Goal: Task Accomplishment & Management: Manage account settings

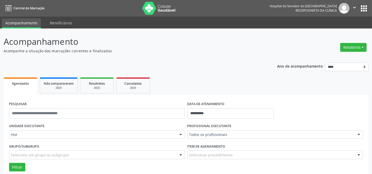
click at [225, 127] on label "PROFISSIONAL EXECUTANTE" at bounding box center [209, 126] width 44 height 8
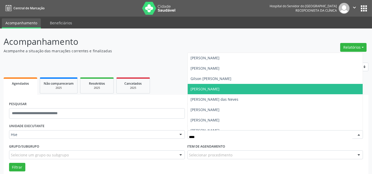
drag, startPoint x: 210, startPoint y: 92, endPoint x: 0, endPoint y: 102, distance: 210.5
click at [210, 92] on span "[PERSON_NAME]" at bounding box center [275, 89] width 175 height 10
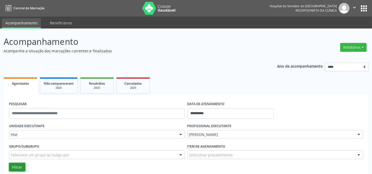
click at [16, 163] on button "Filtrar" at bounding box center [17, 167] width 16 height 9
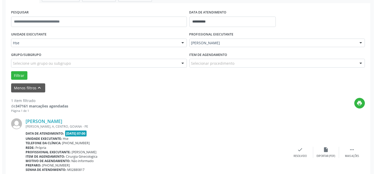
scroll to position [98, 0]
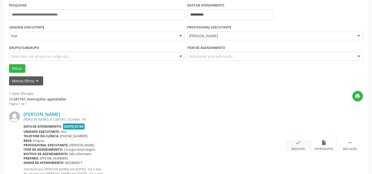
click at [296, 143] on icon "check" at bounding box center [298, 143] width 6 height 6
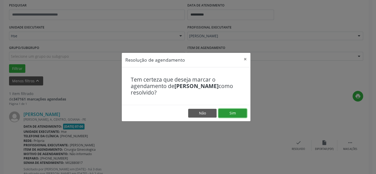
click at [231, 111] on button "Sim" at bounding box center [232, 113] width 28 height 9
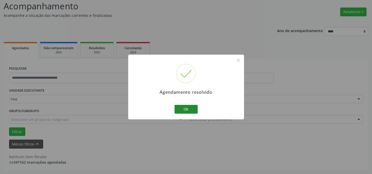
scroll to position [35, 0]
click at [185, 111] on button "Ok" at bounding box center [185, 109] width 23 height 9
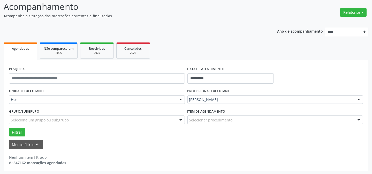
click at [199, 38] on div "**********" at bounding box center [186, 97] width 365 height 146
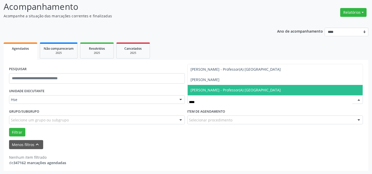
type input "*****"
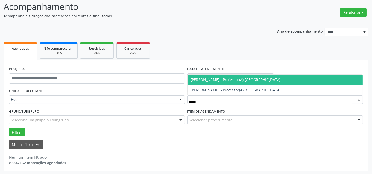
click at [210, 79] on span "[PERSON_NAME] - Professor(A) [GEOGRAPHIC_DATA]" at bounding box center [236, 79] width 90 height 5
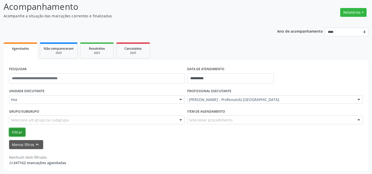
click at [15, 132] on button "Filtrar" at bounding box center [17, 132] width 16 height 9
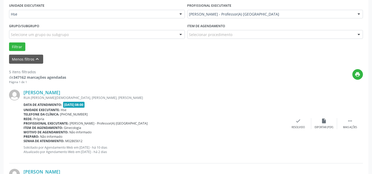
scroll to position [122, 0]
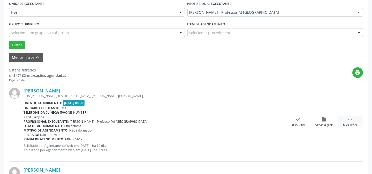
click at [346, 120] on div " Mais ações" at bounding box center [350, 121] width 26 height 11
click at [324, 120] on icon "alarm_off" at bounding box center [324, 119] width 6 height 6
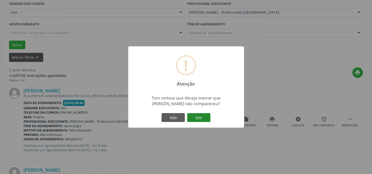
click at [200, 117] on button "Sim" at bounding box center [198, 117] width 23 height 9
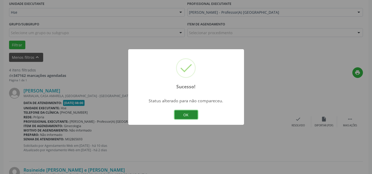
click at [191, 110] on button "OK" at bounding box center [185, 114] width 23 height 9
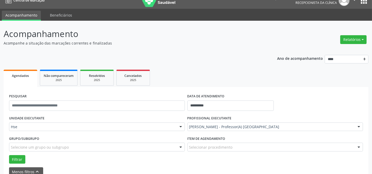
scroll to position [0, 0]
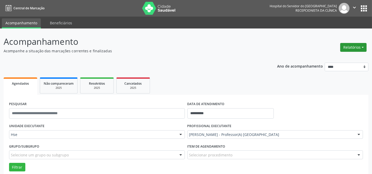
click at [348, 44] on button "Relatórios" at bounding box center [353, 47] width 26 height 9
click at [336, 55] on link "Agendamentos" at bounding box center [339, 58] width 56 height 7
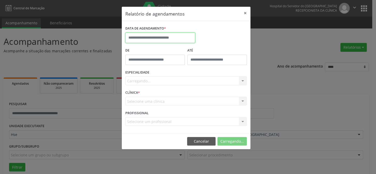
click at [175, 39] on input "text" at bounding box center [160, 38] width 70 height 10
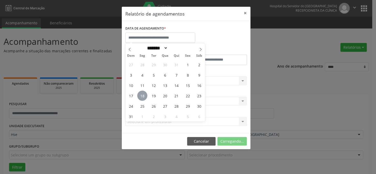
click at [142, 95] on span "18" at bounding box center [142, 95] width 10 height 10
type input "**********"
click at [142, 95] on span "18" at bounding box center [142, 95] width 10 height 10
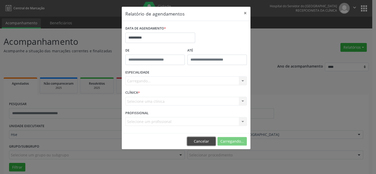
drag, startPoint x: 201, startPoint y: 142, endPoint x: 202, endPoint y: 138, distance: 3.7
click at [201, 142] on button "Cancelar" at bounding box center [201, 141] width 28 height 9
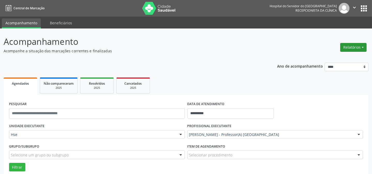
click at [348, 49] on button "Relatórios" at bounding box center [353, 47] width 26 height 9
click at [331, 56] on link "Agendamentos" at bounding box center [339, 58] width 56 height 7
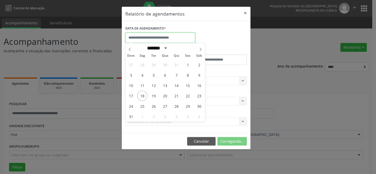
click at [170, 39] on input "text" at bounding box center [160, 38] width 70 height 10
click at [142, 97] on span "18" at bounding box center [142, 95] width 10 height 10
type input "**********"
click at [142, 97] on span "18" at bounding box center [142, 95] width 10 height 10
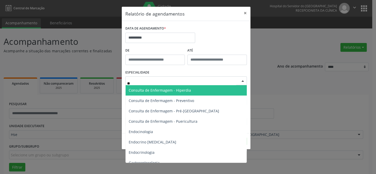
type input "***"
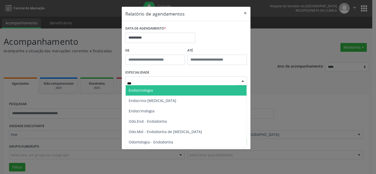
click at [151, 91] on span "Endocinologia" at bounding box center [141, 90] width 24 height 5
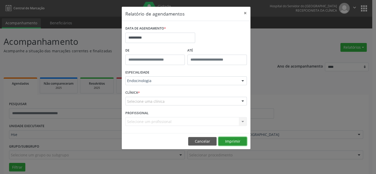
click at [231, 142] on button "Imprimir" at bounding box center [232, 141] width 28 height 9
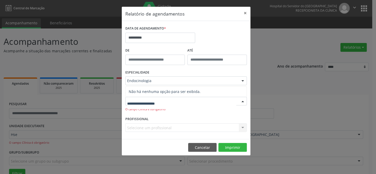
click at [176, 101] on div at bounding box center [185, 101] width 121 height 9
drag, startPoint x: 163, startPoint y: 70, endPoint x: 165, endPoint y: 68, distance: 2.7
click at [163, 70] on div "ESPECIALIDADE Endocinologia Todas as especialidades Alergologia Angiologia Arri…" at bounding box center [186, 78] width 124 height 20
click at [246, 12] on button "×" at bounding box center [245, 13] width 10 height 13
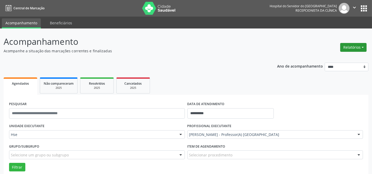
click at [356, 49] on button "Relatórios" at bounding box center [353, 47] width 26 height 9
click at [332, 60] on link "Agendamentos" at bounding box center [339, 58] width 56 height 7
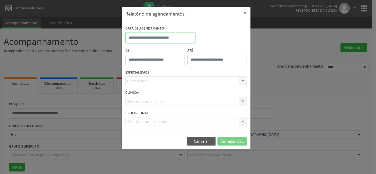
click at [169, 37] on input "text" at bounding box center [160, 38] width 70 height 10
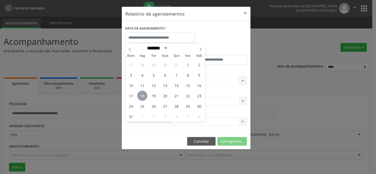
click at [142, 97] on span "18" at bounding box center [142, 95] width 10 height 10
type input "**********"
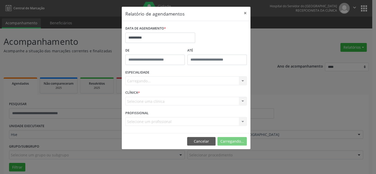
click at [151, 82] on div "Carregando... Todas as especialidades Alergologia Angiologia Arritmologia Cardi…" at bounding box center [185, 80] width 121 height 9
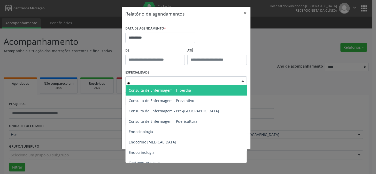
type input "***"
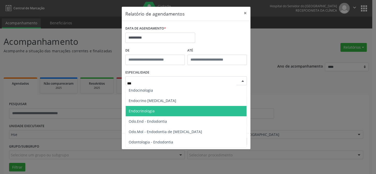
click at [147, 109] on span "Endocrinologia" at bounding box center [142, 110] width 26 height 5
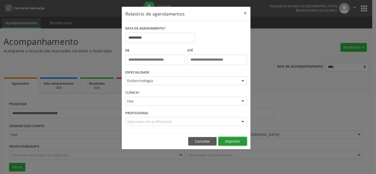
click at [235, 137] on button "Imprimir" at bounding box center [232, 141] width 28 height 9
drag, startPoint x: 204, startPoint y: 135, endPoint x: 202, endPoint y: 137, distance: 3.3
click at [203, 136] on footer "Cancelar Imprimir" at bounding box center [186, 141] width 129 height 16
click at [201, 137] on button "Cancelar" at bounding box center [202, 141] width 28 height 9
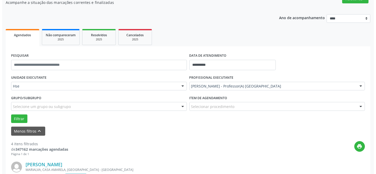
scroll to position [70, 0]
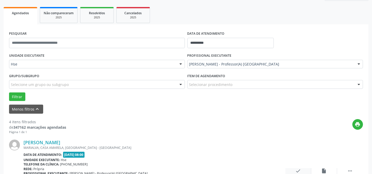
click at [297, 169] on icon "check" at bounding box center [298, 171] width 6 height 6
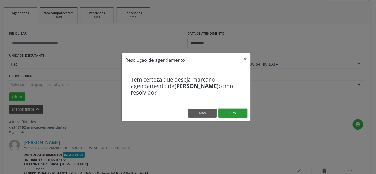
click at [235, 117] on button "Sim" at bounding box center [232, 113] width 28 height 9
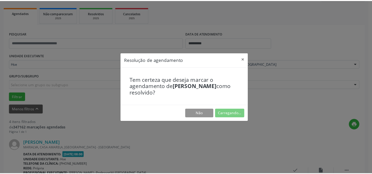
scroll to position [46, 0]
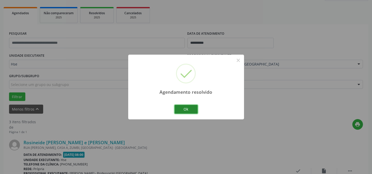
click at [180, 111] on button "Ok" at bounding box center [185, 109] width 23 height 9
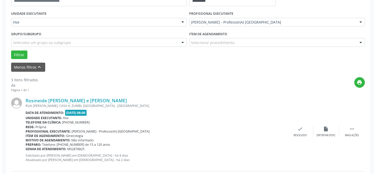
scroll to position [117, 0]
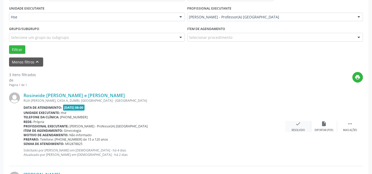
click at [302, 120] on div "Rosineide [PERSON_NAME] e [PERSON_NAME] [GEOGRAPHIC_DATA][PERSON_NAME], CASA A,…" at bounding box center [186, 126] width 354 height 79
click at [303, 126] on div "check Resolvido" at bounding box center [298, 126] width 26 height 11
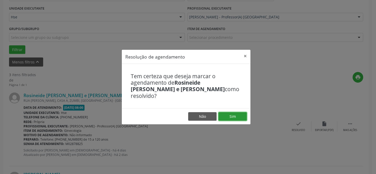
drag, startPoint x: 230, startPoint y: 112, endPoint x: 225, endPoint y: 109, distance: 6.0
click at [230, 112] on button "Sim" at bounding box center [232, 116] width 28 height 9
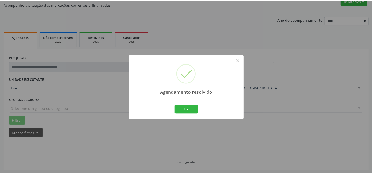
scroll to position [46, 0]
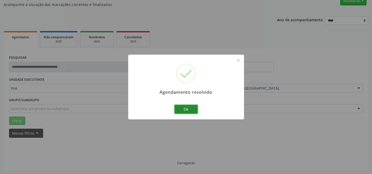
drag, startPoint x: 183, startPoint y: 111, endPoint x: 130, endPoint y: 108, distance: 53.6
click at [183, 111] on button "Ok" at bounding box center [185, 109] width 23 height 9
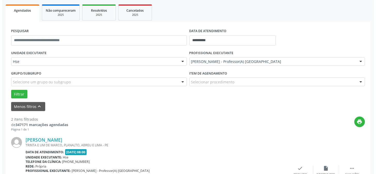
scroll to position [98, 0]
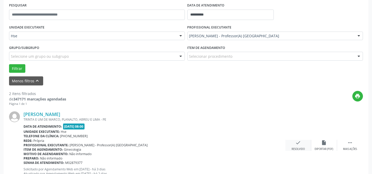
click at [302, 148] on div "Resolvido" at bounding box center [297, 149] width 13 height 4
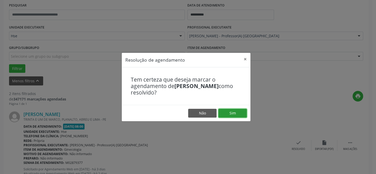
drag, startPoint x: 231, startPoint y: 115, endPoint x: 221, endPoint y: 113, distance: 9.6
click at [232, 115] on button "Sim" at bounding box center [232, 113] width 28 height 9
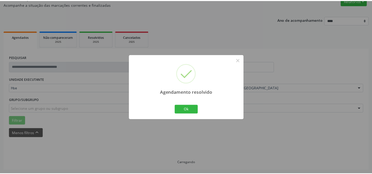
scroll to position [46, 0]
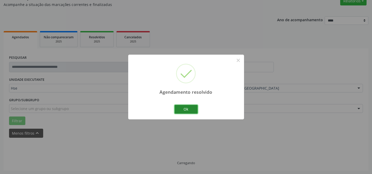
click at [175, 106] on button "Ok" at bounding box center [185, 109] width 23 height 9
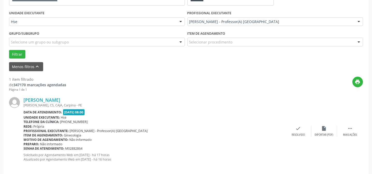
scroll to position [95, 0]
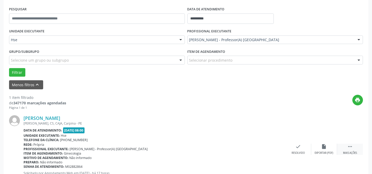
click at [352, 149] on div " Mais ações" at bounding box center [350, 148] width 26 height 11
click at [328, 148] on div "alarm_off Não compareceu" at bounding box center [324, 148] width 26 height 11
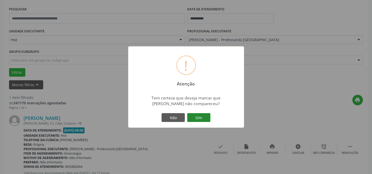
click at [195, 117] on button "Sim" at bounding box center [198, 117] width 23 height 9
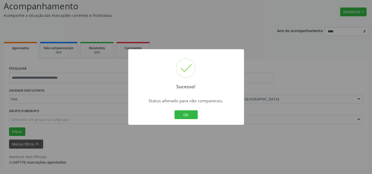
scroll to position [35, 0]
click at [182, 112] on button "OK" at bounding box center [185, 114] width 23 height 9
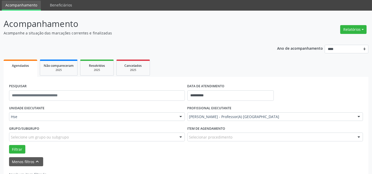
scroll to position [0, 0]
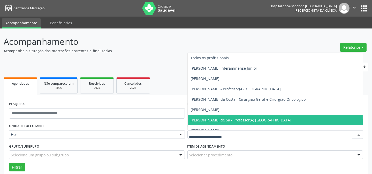
click at [224, 131] on div at bounding box center [275, 134] width 176 height 9
click at [221, 137] on input "text" at bounding box center [270, 137] width 163 height 10
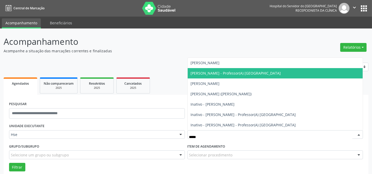
drag, startPoint x: 235, startPoint y: 72, endPoint x: 213, endPoint y: 74, distance: 21.8
click at [235, 72] on span "[PERSON_NAME] - Professor(A) [GEOGRAPHIC_DATA]" at bounding box center [236, 73] width 90 height 5
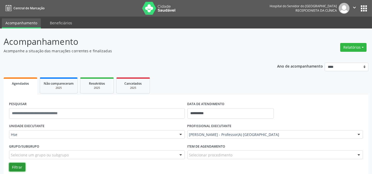
click at [12, 167] on button "Filtrar" at bounding box center [17, 167] width 16 height 9
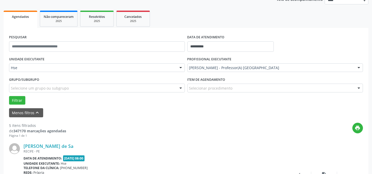
scroll to position [75, 0]
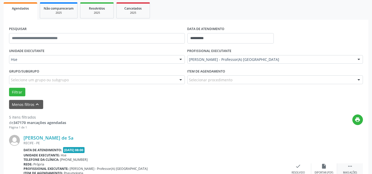
drag, startPoint x: 349, startPoint y: 167, endPoint x: 345, endPoint y: 165, distance: 5.0
click at [349, 167] on icon "" at bounding box center [350, 166] width 6 height 6
click at [317, 166] on div "alarm_off Não compareceu" at bounding box center [324, 168] width 26 height 11
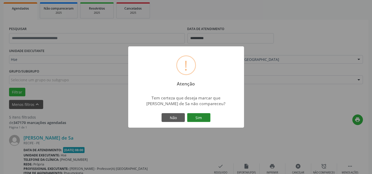
click at [202, 114] on button "Sim" at bounding box center [198, 117] width 23 height 9
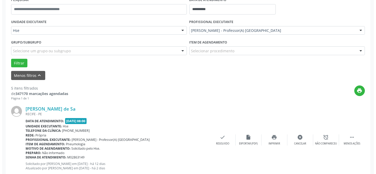
scroll to position [122, 0]
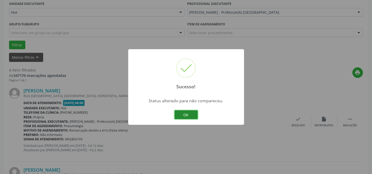
click at [182, 112] on button "OK" at bounding box center [185, 114] width 23 height 9
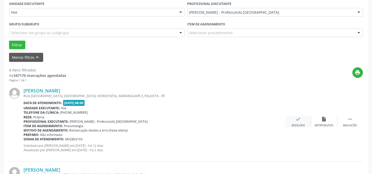
click at [303, 121] on div "check Resolvido" at bounding box center [298, 121] width 26 height 11
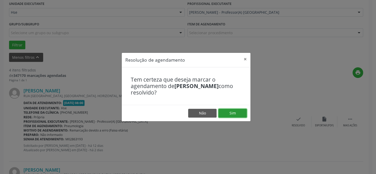
click at [233, 113] on button "Sim" at bounding box center [232, 113] width 28 height 9
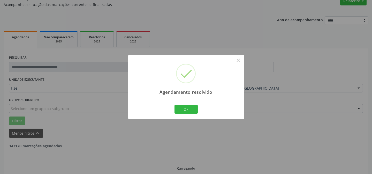
scroll to position [52, 0]
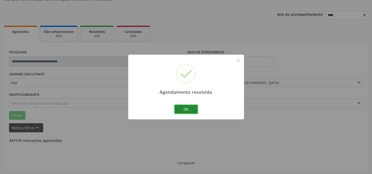
click at [191, 107] on button "Ok" at bounding box center [185, 109] width 23 height 9
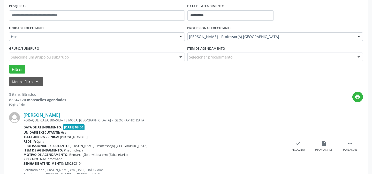
scroll to position [98, 0]
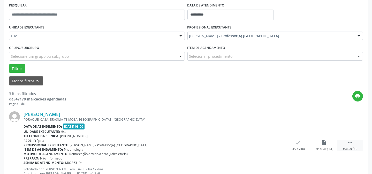
click at [351, 143] on icon "" at bounding box center [350, 143] width 6 height 6
click at [322, 143] on icon "alarm_off" at bounding box center [324, 143] width 6 height 6
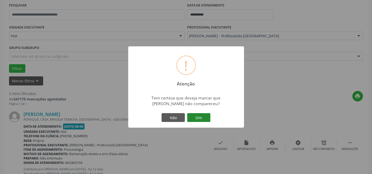
click at [206, 120] on button "Sim" at bounding box center [198, 117] width 23 height 9
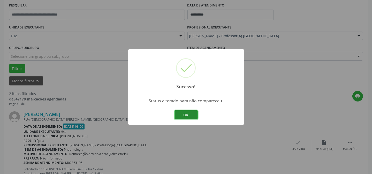
click at [189, 114] on button "OK" at bounding box center [185, 114] width 23 height 9
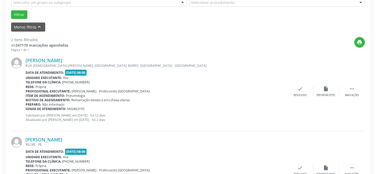
scroll to position [145, 0]
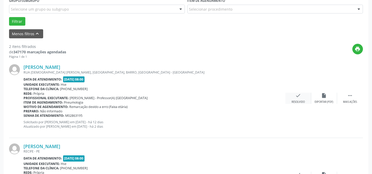
click at [301, 100] on div "Resolvido" at bounding box center [297, 102] width 13 height 4
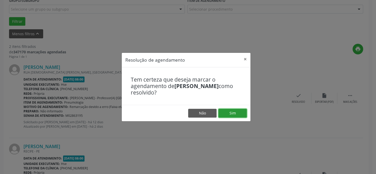
click at [223, 114] on button "Sim" at bounding box center [232, 113] width 28 height 9
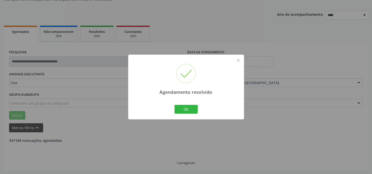
scroll to position [118, 0]
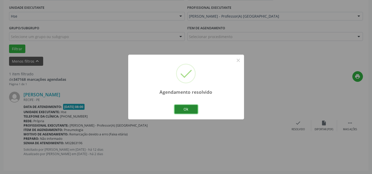
click at [183, 110] on button "Ok" at bounding box center [185, 109] width 23 height 9
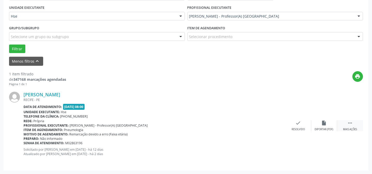
click at [349, 124] on icon "" at bounding box center [350, 123] width 6 height 6
click at [319, 126] on div "alarm_off Não compareceu" at bounding box center [324, 125] width 26 height 11
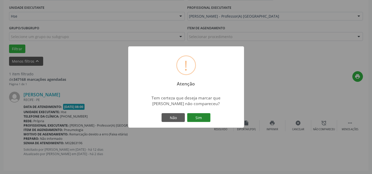
click at [201, 119] on button "Sim" at bounding box center [198, 117] width 23 height 9
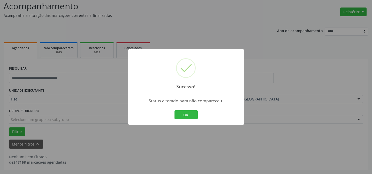
scroll to position [35, 0]
click at [189, 117] on button "OK" at bounding box center [185, 114] width 23 height 9
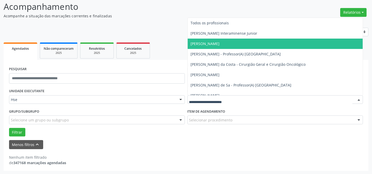
type input "*"
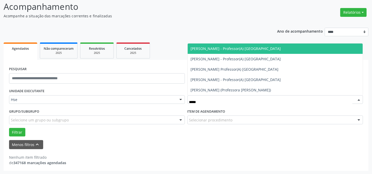
click at [216, 51] on span "[PERSON_NAME] - Professor(A) [GEOGRAPHIC_DATA]" at bounding box center [275, 48] width 175 height 10
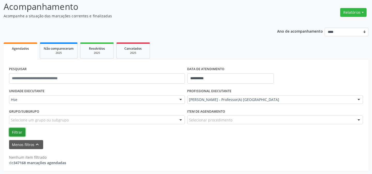
click at [17, 133] on button "Filtrar" at bounding box center [17, 132] width 16 height 9
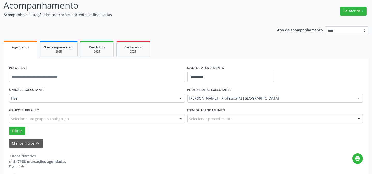
scroll to position [105, 0]
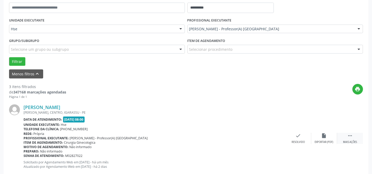
drag, startPoint x: 354, startPoint y: 141, endPoint x: 344, endPoint y: 141, distance: 9.8
click at [354, 140] on div "Mais ações" at bounding box center [350, 142] width 14 height 4
click at [325, 138] on div "alarm_off Não compareceu" at bounding box center [324, 138] width 26 height 11
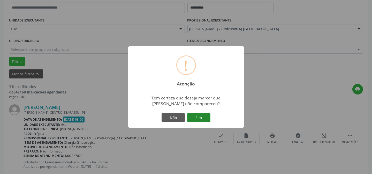
click at [204, 120] on button "Sim" at bounding box center [198, 117] width 23 height 9
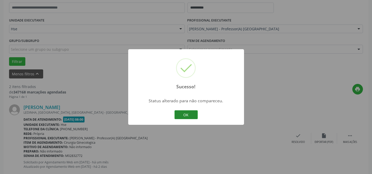
click at [176, 111] on button "OK" at bounding box center [185, 114] width 23 height 9
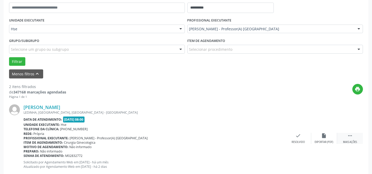
click at [351, 137] on icon "" at bounding box center [350, 136] width 6 height 6
click at [318, 137] on div "alarm_off Não compareceu" at bounding box center [324, 138] width 26 height 11
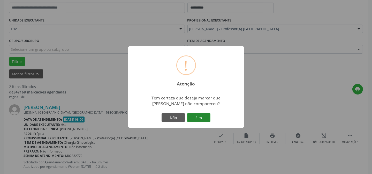
click at [188, 113] on button "Sim" at bounding box center [198, 117] width 23 height 9
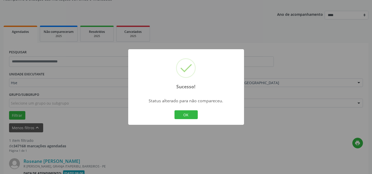
scroll to position [118, 0]
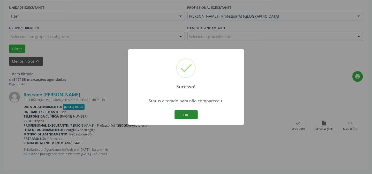
click at [191, 111] on button "OK" at bounding box center [185, 114] width 23 height 9
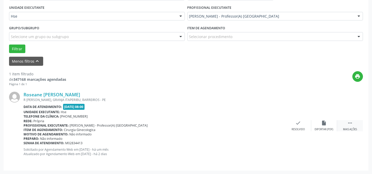
drag, startPoint x: 353, startPoint y: 126, endPoint x: 342, endPoint y: 127, distance: 11.2
click at [352, 126] on div " Mais ações" at bounding box center [350, 125] width 26 height 11
click at [324, 126] on div "alarm_off Não compareceu" at bounding box center [324, 125] width 26 height 11
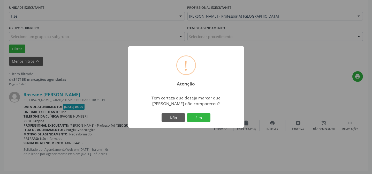
click at [197, 122] on div "Não Sim" at bounding box center [185, 117] width 51 height 11
click at [200, 120] on button "Sim" at bounding box center [198, 117] width 23 height 9
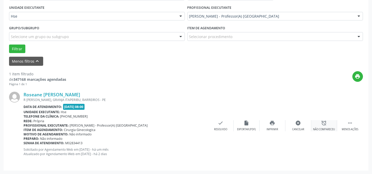
click at [319, 126] on div "alarm_off Não compareceu" at bounding box center [324, 125] width 26 height 11
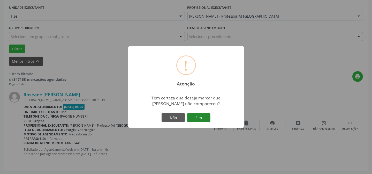
click at [195, 118] on button "Sim" at bounding box center [198, 117] width 23 height 9
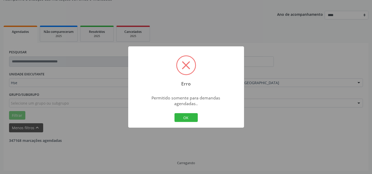
scroll to position [35, 0]
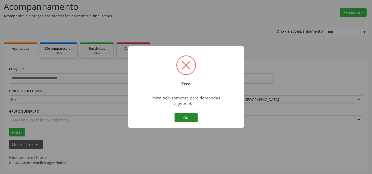
click at [188, 116] on button "OK" at bounding box center [185, 117] width 23 height 9
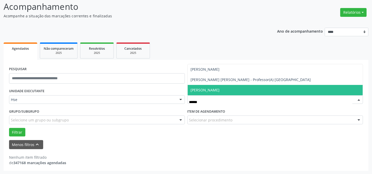
type input "*******"
click at [194, 91] on span "[PERSON_NAME]" at bounding box center [205, 89] width 29 height 5
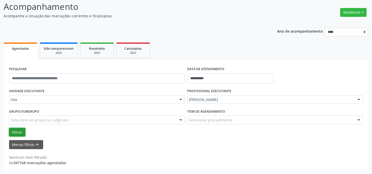
click at [23, 128] on button "Filtrar" at bounding box center [17, 132] width 16 height 9
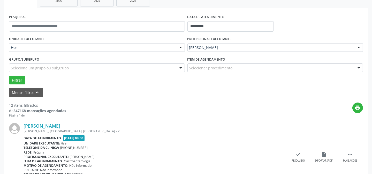
scroll to position [98, 0]
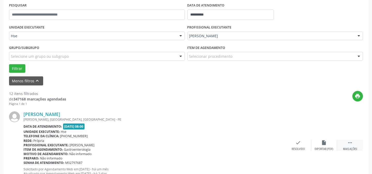
click at [352, 145] on div " Mais ações" at bounding box center [350, 145] width 26 height 11
click at [328, 143] on div "alarm_off Não compareceu" at bounding box center [324, 145] width 26 height 11
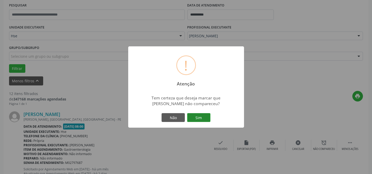
click at [202, 118] on button "Sim" at bounding box center [198, 117] width 23 height 9
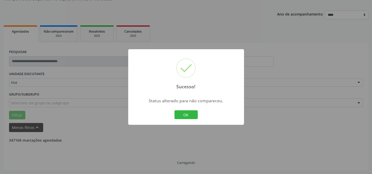
scroll to position [52, 0]
click at [176, 109] on div "OK Cancel" at bounding box center [186, 114] width 26 height 11
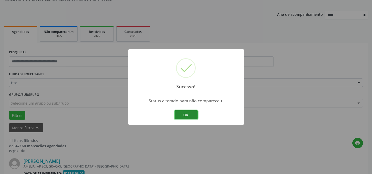
click at [176, 112] on button "OK" at bounding box center [185, 114] width 23 height 9
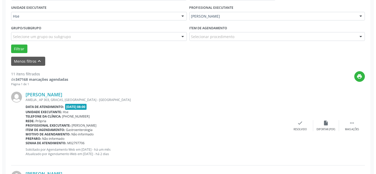
scroll to position [122, 0]
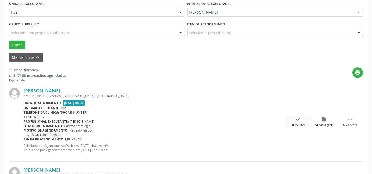
click at [297, 120] on icon "check" at bounding box center [298, 119] width 6 height 6
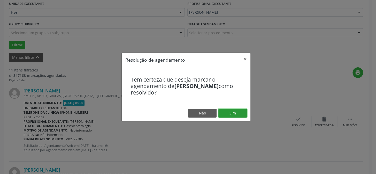
click at [234, 113] on button "Sim" at bounding box center [232, 113] width 28 height 9
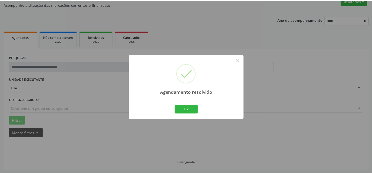
scroll to position [46, 0]
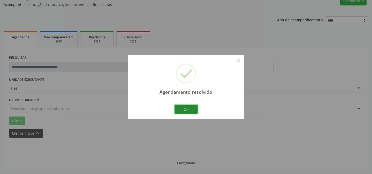
click at [192, 106] on button "Ok" at bounding box center [185, 109] width 23 height 9
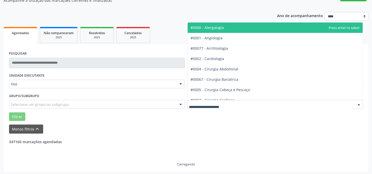
scroll to position [52, 0]
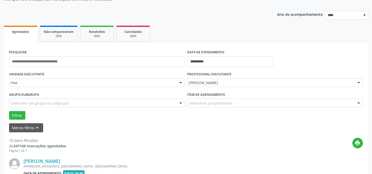
click at [173, 125] on div "Menos filtros keyboard_arrow_up" at bounding box center [186, 127] width 356 height 9
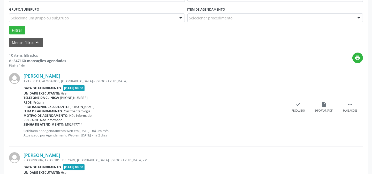
scroll to position [145, 0]
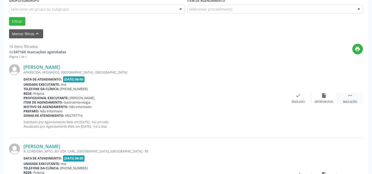
click at [352, 94] on icon "" at bounding box center [350, 95] width 6 height 6
click at [329, 100] on div "Não compareceu" at bounding box center [324, 102] width 22 height 4
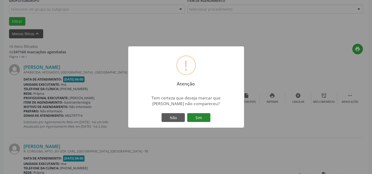
click at [203, 120] on button "Sim" at bounding box center [198, 117] width 23 height 9
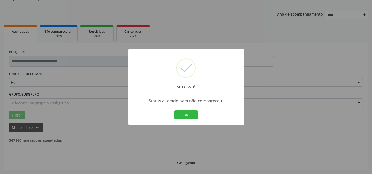
scroll to position [52, 0]
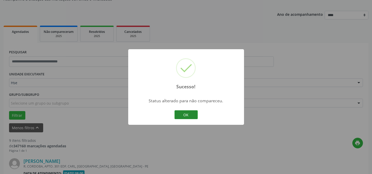
click at [191, 112] on button "OK" at bounding box center [185, 114] width 23 height 9
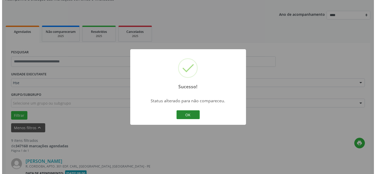
scroll to position [192, 0]
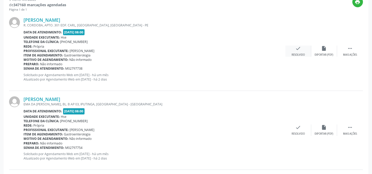
click at [301, 53] on div "Resolvido" at bounding box center [297, 55] width 13 height 4
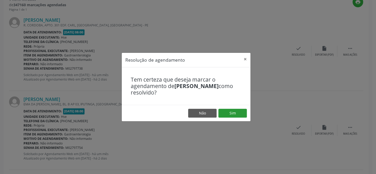
click at [245, 109] on footer "Não Sim" at bounding box center [186, 113] width 129 height 16
click at [242, 113] on button "Sim" at bounding box center [232, 113] width 28 height 9
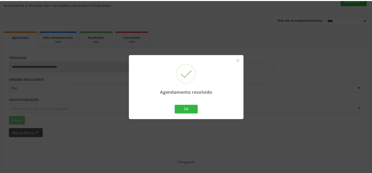
scroll to position [46, 0]
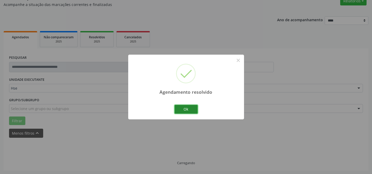
click at [179, 110] on button "Ok" at bounding box center [185, 109] width 23 height 9
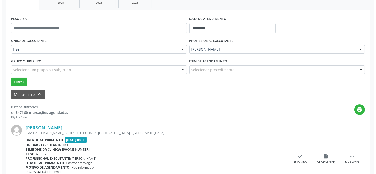
scroll to position [117, 0]
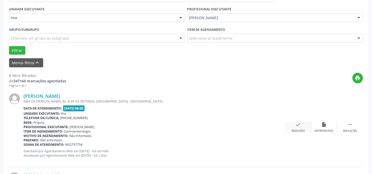
click at [299, 124] on icon "check" at bounding box center [298, 124] width 6 height 6
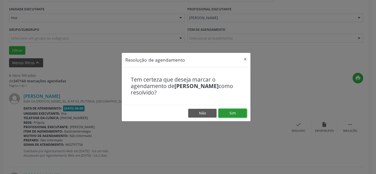
click at [233, 112] on button "Sim" at bounding box center [232, 113] width 28 height 9
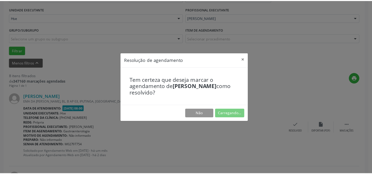
scroll to position [46, 0]
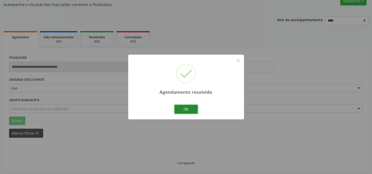
click at [180, 105] on button "Ok" at bounding box center [185, 109] width 23 height 9
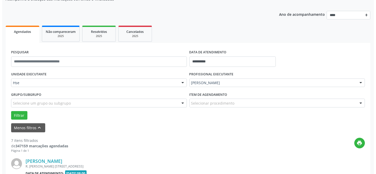
scroll to position [75, 0]
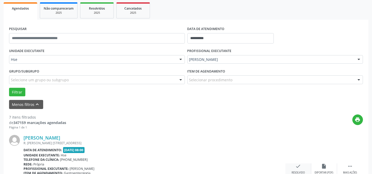
click at [297, 167] on icon "check" at bounding box center [298, 166] width 6 height 6
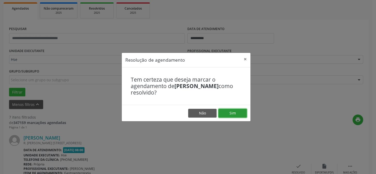
click at [242, 112] on button "Sim" at bounding box center [232, 113] width 28 height 9
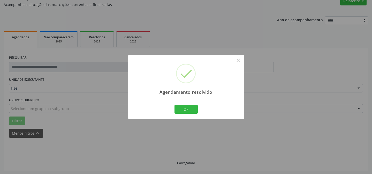
scroll to position [52, 0]
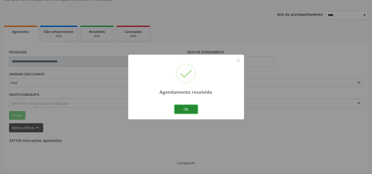
click at [182, 109] on button "Ok" at bounding box center [185, 109] width 23 height 9
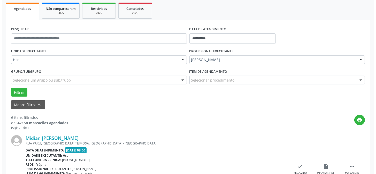
scroll to position [122, 0]
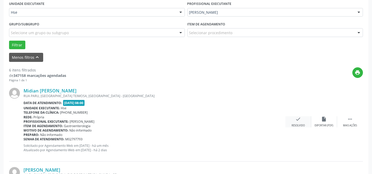
click at [298, 120] on icon "check" at bounding box center [298, 119] width 6 height 6
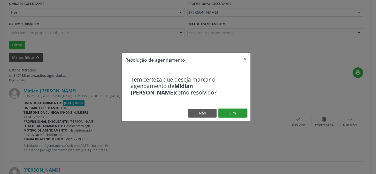
click at [238, 113] on button "Sim" at bounding box center [232, 113] width 28 height 9
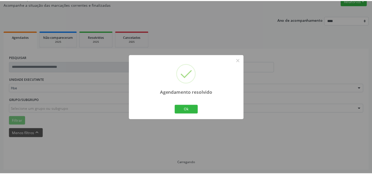
scroll to position [46, 0]
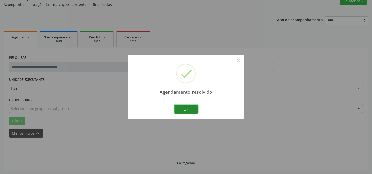
click at [192, 105] on button "Ok" at bounding box center [185, 109] width 23 height 9
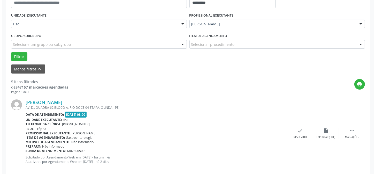
scroll to position [98, 0]
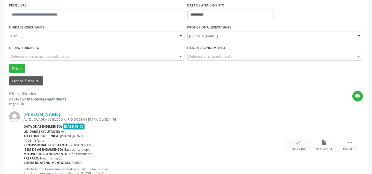
click at [302, 140] on div "check Resolvido" at bounding box center [298, 145] width 26 height 11
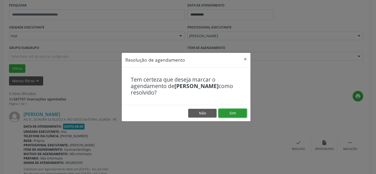
click at [239, 114] on button "Sim" at bounding box center [232, 113] width 28 height 9
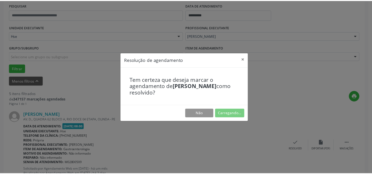
scroll to position [46, 0]
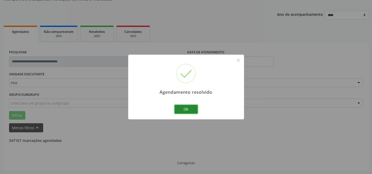
click at [189, 110] on button "Ok" at bounding box center [185, 109] width 23 height 9
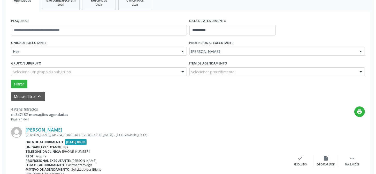
scroll to position [169, 0]
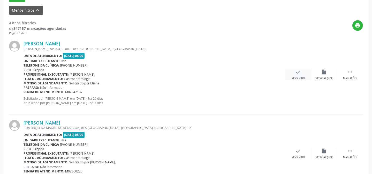
click at [295, 78] on div "Resolvido" at bounding box center [297, 78] width 13 height 4
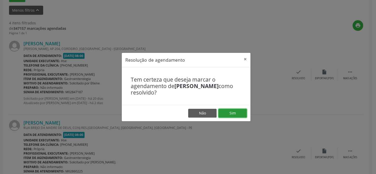
click at [245, 112] on button "Sim" at bounding box center [232, 113] width 28 height 9
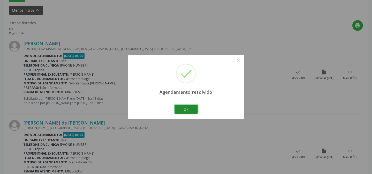
click at [181, 110] on button "Ok" at bounding box center [185, 109] width 23 height 9
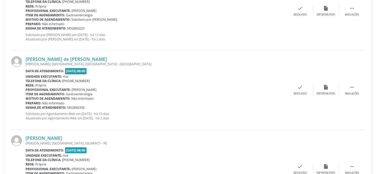
scroll to position [239, 0]
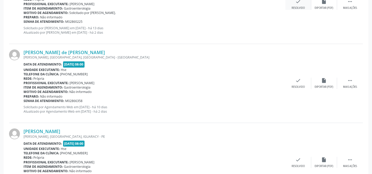
click at [297, 3] on icon "check" at bounding box center [298, 2] width 6 height 6
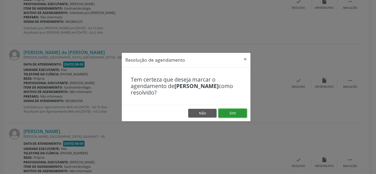
click at [230, 109] on button "Sim" at bounding box center [232, 113] width 28 height 9
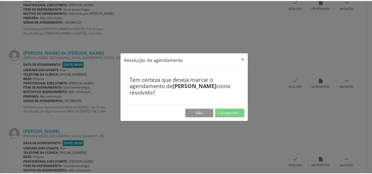
scroll to position [46, 0]
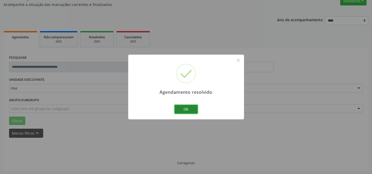
click at [188, 111] on button "Ok" at bounding box center [185, 109] width 23 height 9
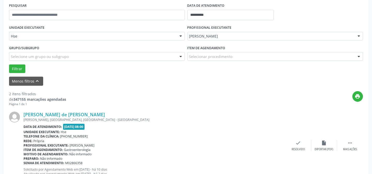
scroll to position [98, 0]
click at [356, 143] on div " Mais ações" at bounding box center [350, 145] width 26 height 11
click at [326, 145] on div "alarm_off Não compareceu" at bounding box center [324, 145] width 26 height 11
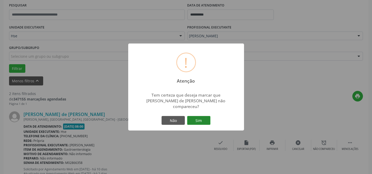
click at [196, 118] on button "Sim" at bounding box center [198, 120] width 23 height 9
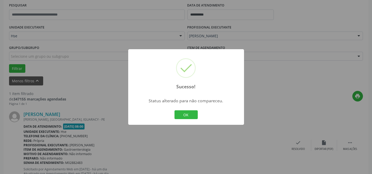
click at [187, 120] on div "Sucesso! × Status alterado para não compareceu. OK Cancel" at bounding box center [186, 86] width 116 height 75
click at [186, 117] on button "OK" at bounding box center [185, 114] width 23 height 9
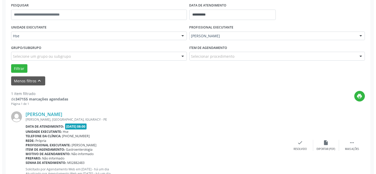
scroll to position [118, 0]
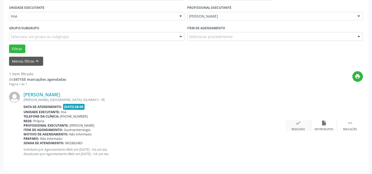
click at [299, 129] on div "Resolvido" at bounding box center [297, 129] width 13 height 4
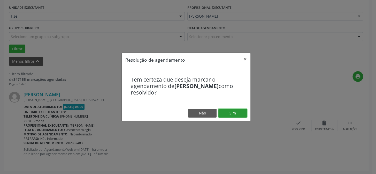
click at [237, 114] on button "Sim" at bounding box center [232, 113] width 28 height 9
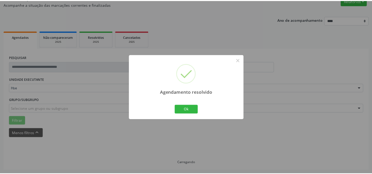
scroll to position [46, 0]
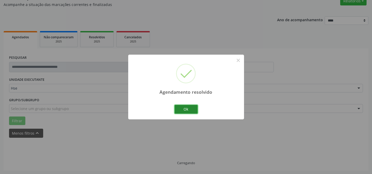
drag, startPoint x: 194, startPoint y: 111, endPoint x: 186, endPoint y: 109, distance: 8.1
click at [194, 111] on button "Ok" at bounding box center [185, 109] width 23 height 9
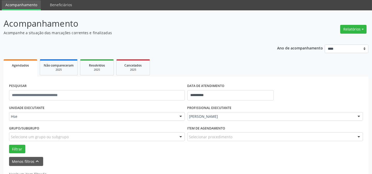
scroll to position [35, 0]
